Goal: Information Seeking & Learning: Learn about a topic

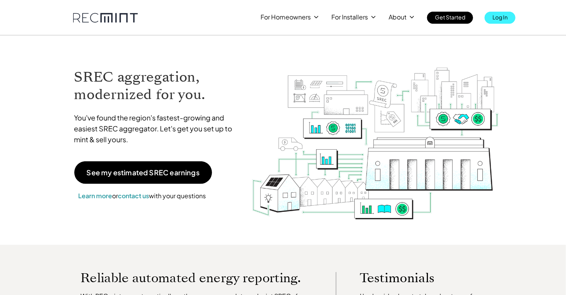
click at [495, 16] on p "Log In" at bounding box center [499, 17] width 15 height 11
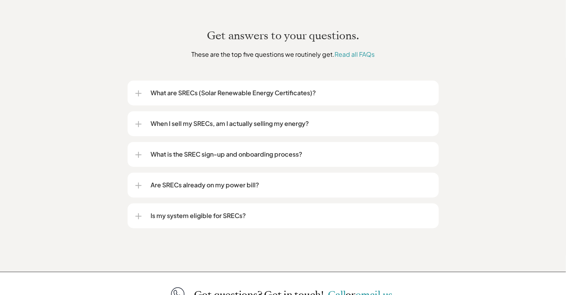
scroll to position [933, 0]
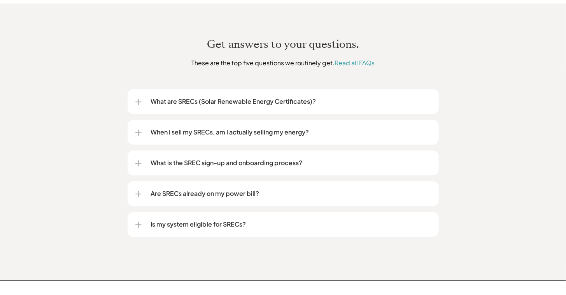
click at [138, 160] on div at bounding box center [138, 163] width 6 height 6
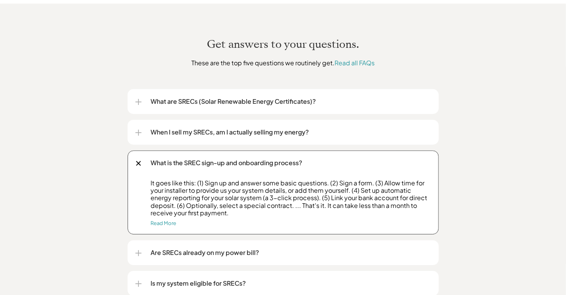
click at [139, 161] on div at bounding box center [138, 163] width 5 height 5
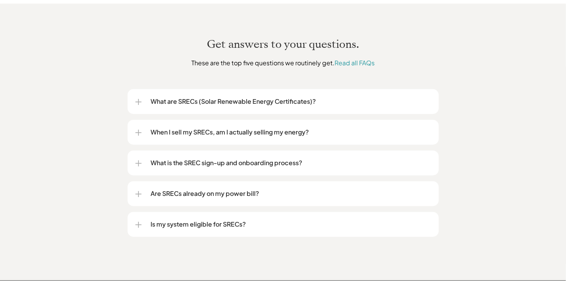
click at [139, 191] on div at bounding box center [138, 194] width 6 height 6
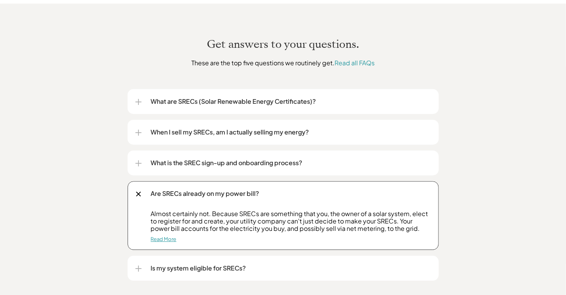
click at [159, 236] on link "Read More" at bounding box center [164, 239] width 26 height 6
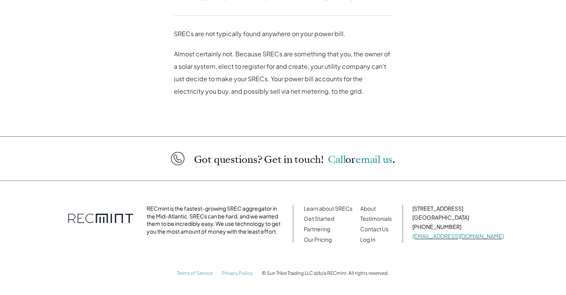
scroll to position [461, 0]
click at [331, 206] on link "Learn about SRECs" at bounding box center [328, 207] width 49 height 7
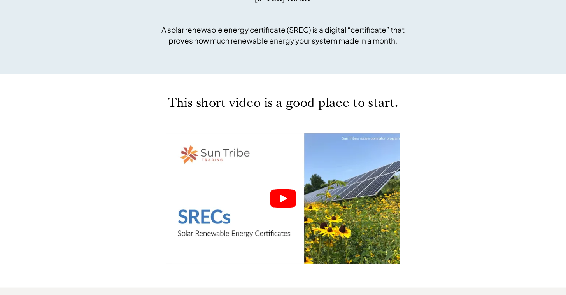
scroll to position [311, 0]
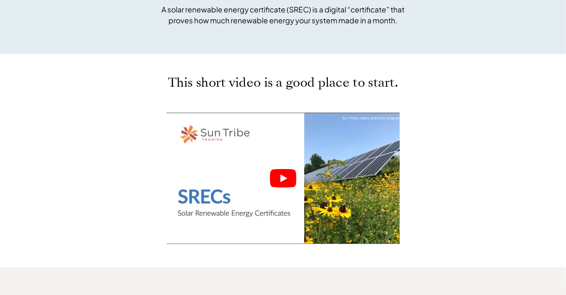
click at [282, 175] on icon "Play" at bounding box center [283, 179] width 7 height 8
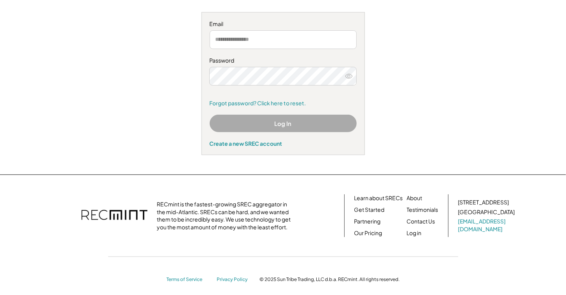
scroll to position [97, 0]
